Goal: Task Accomplishment & Management: Manage account settings

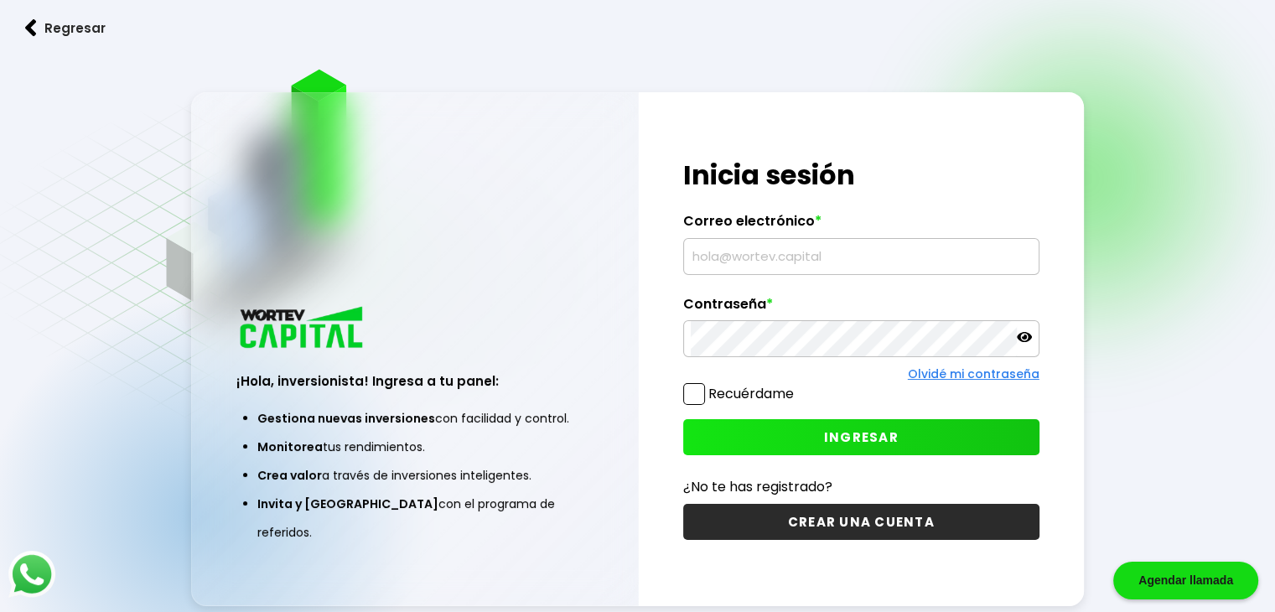
type input "invergersanban@gmail.com"
click at [844, 429] on span "INGRESAR" at bounding box center [861, 438] width 75 height 18
